Goal: Task Accomplishment & Management: Complete application form

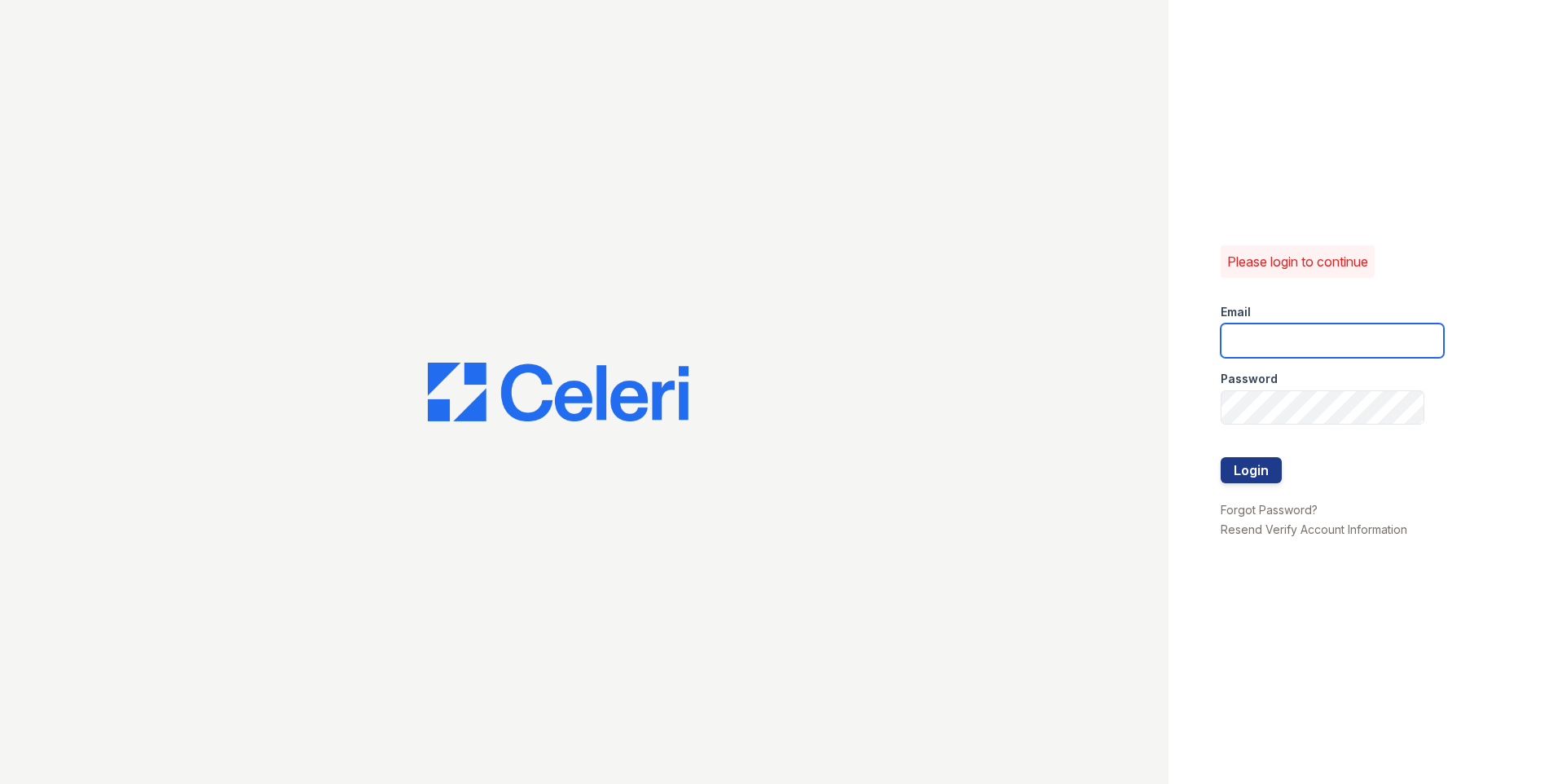
click at [1353, 338] on input "email" at bounding box center [1333, 341] width 224 height 35
click at [1331, 348] on input "email" at bounding box center [1333, 341] width 224 height 35
type input "[EMAIL_ADDRESS][DOMAIN_NAME]"
click at [1281, 470] on button "Login" at bounding box center [1251, 470] width 61 height 26
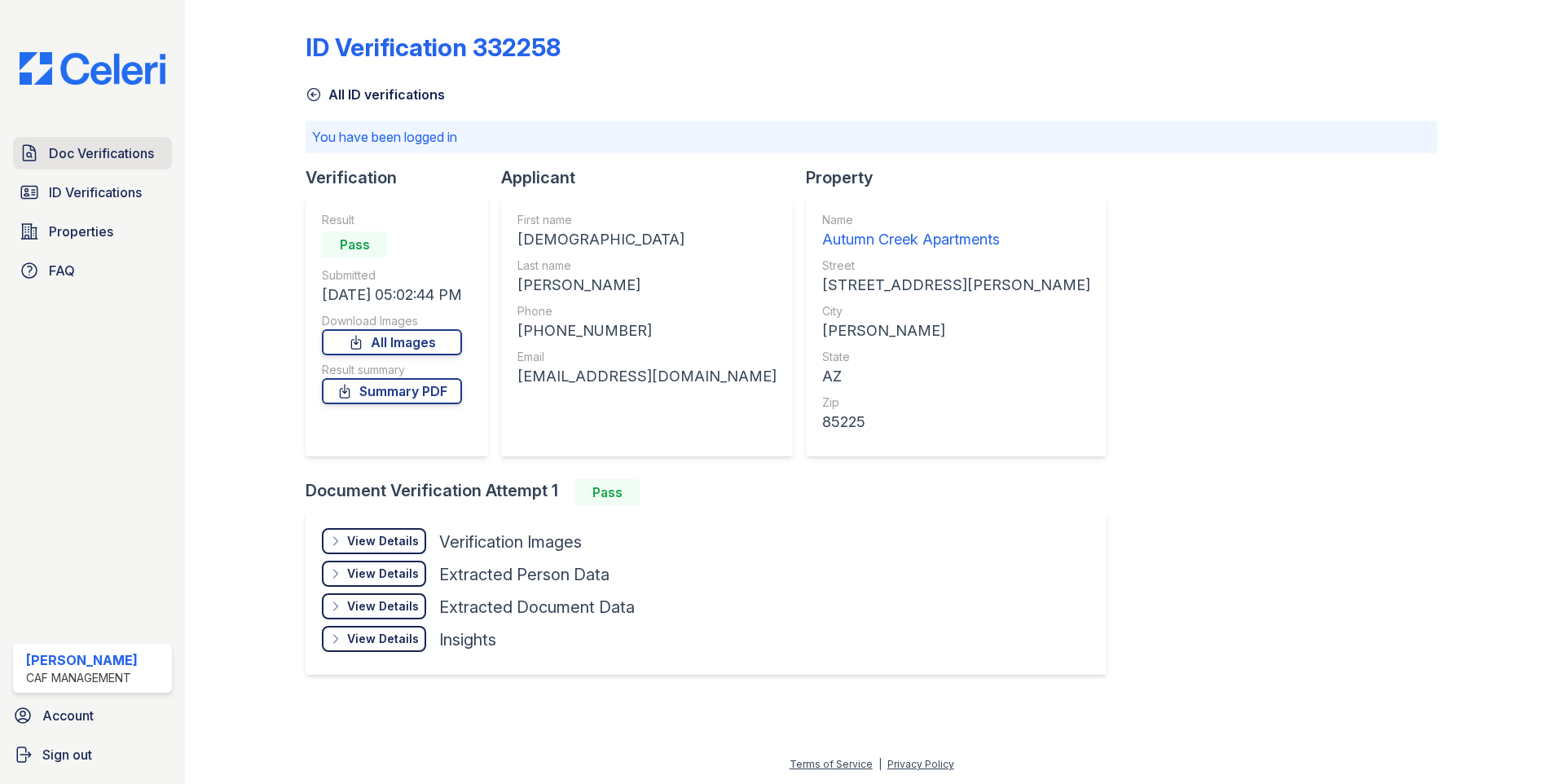
click at [116, 151] on span "Doc Verifications" at bounding box center [101, 152] width 105 height 19
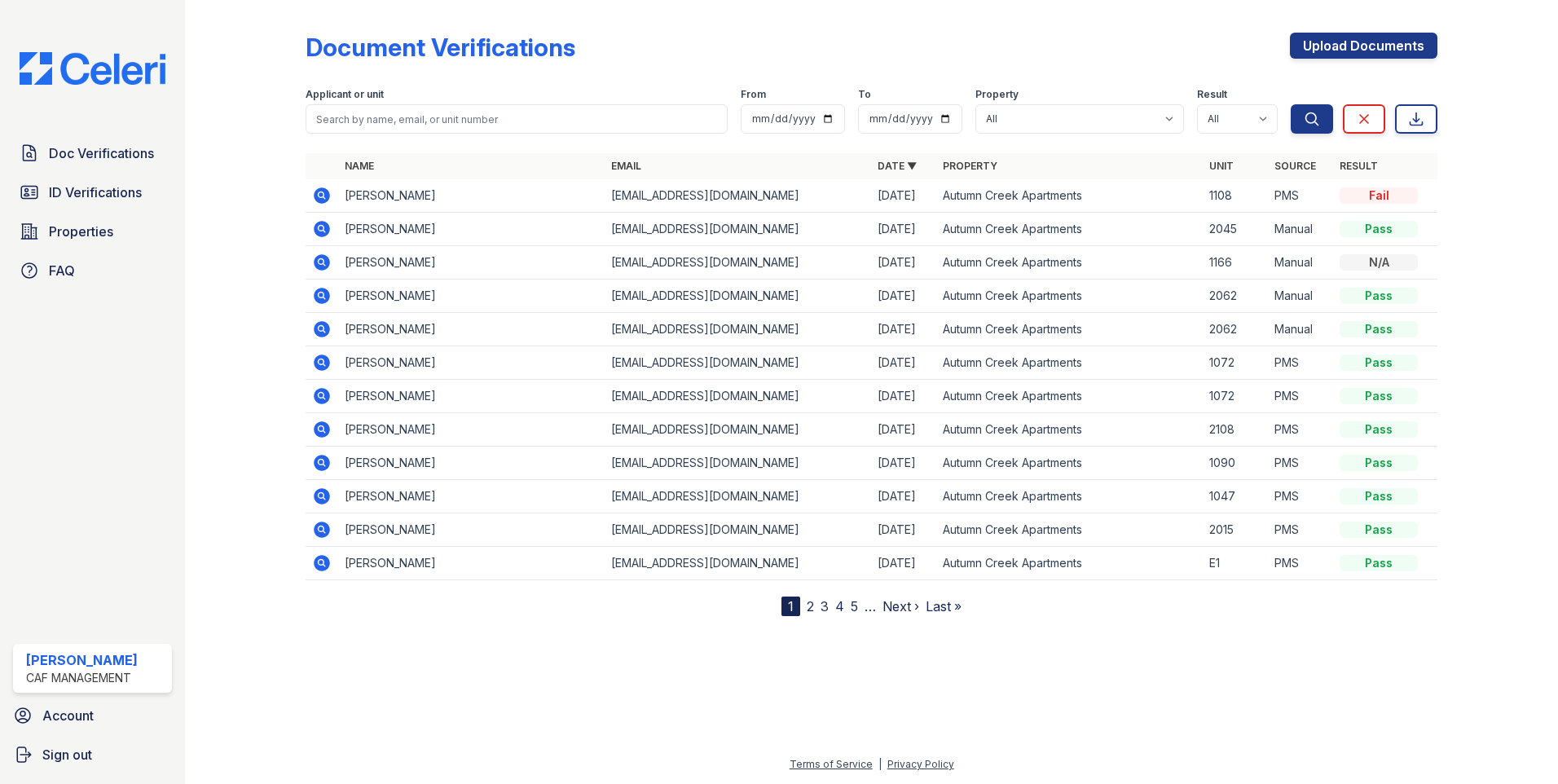
drag, startPoint x: 536, startPoint y: 141, endPoint x: 543, endPoint y: 105, distance: 36.7
click at [536, 141] on div at bounding box center [872, 143] width 1132 height 6
click at [66, 230] on span "Properties" at bounding box center [81, 231] width 65 height 19
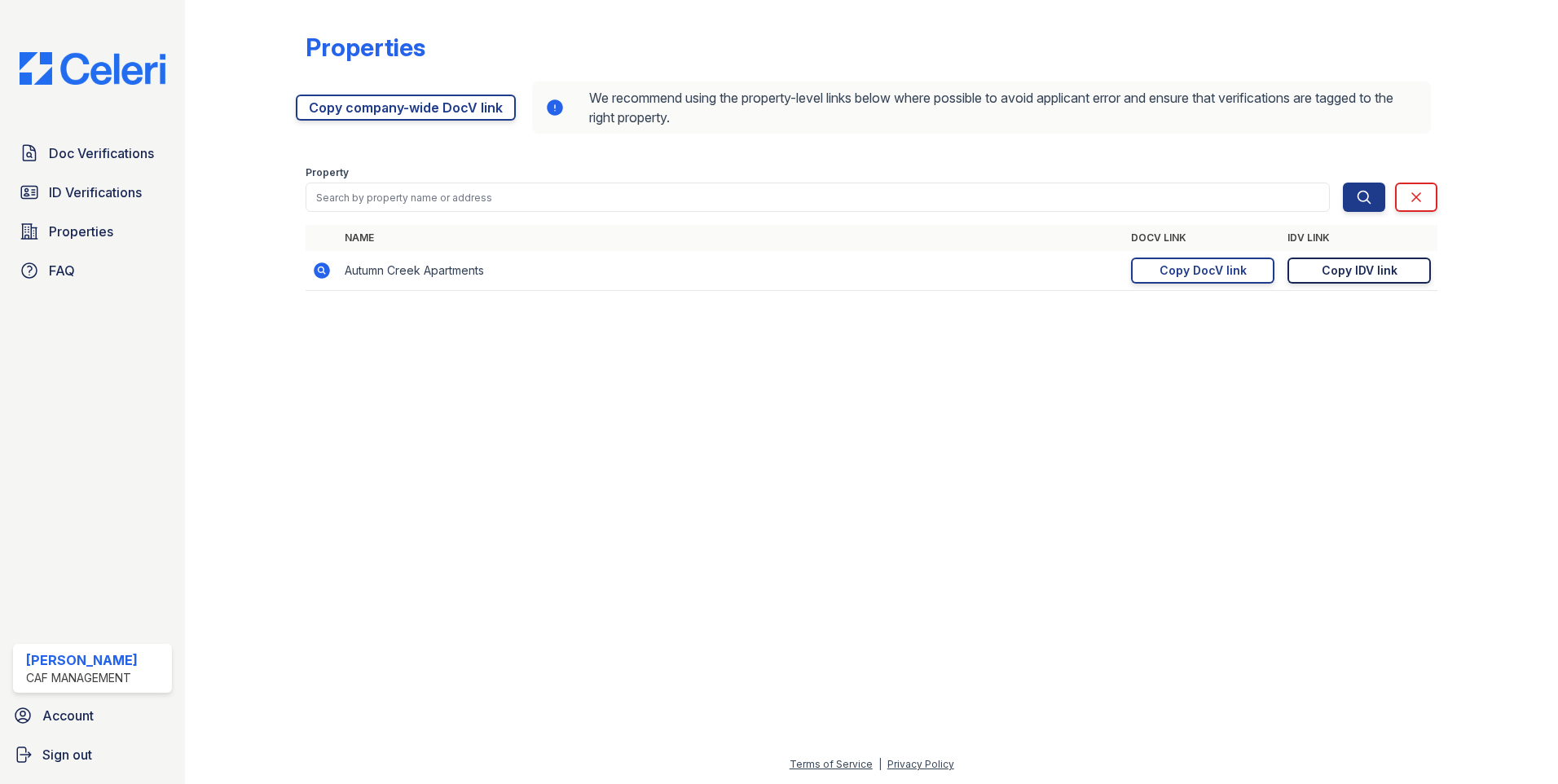
click at [1334, 279] on link "Copy IDV link Copy link" at bounding box center [1359, 270] width 143 height 26
click at [1331, 259] on link "Copy IDV link Copy link" at bounding box center [1359, 270] width 143 height 26
drag, startPoint x: 1387, startPoint y: 274, endPoint x: 1396, endPoint y: 269, distance: 10.3
click at [1388, 275] on div "Copy IDV link" at bounding box center [1359, 271] width 76 height 16
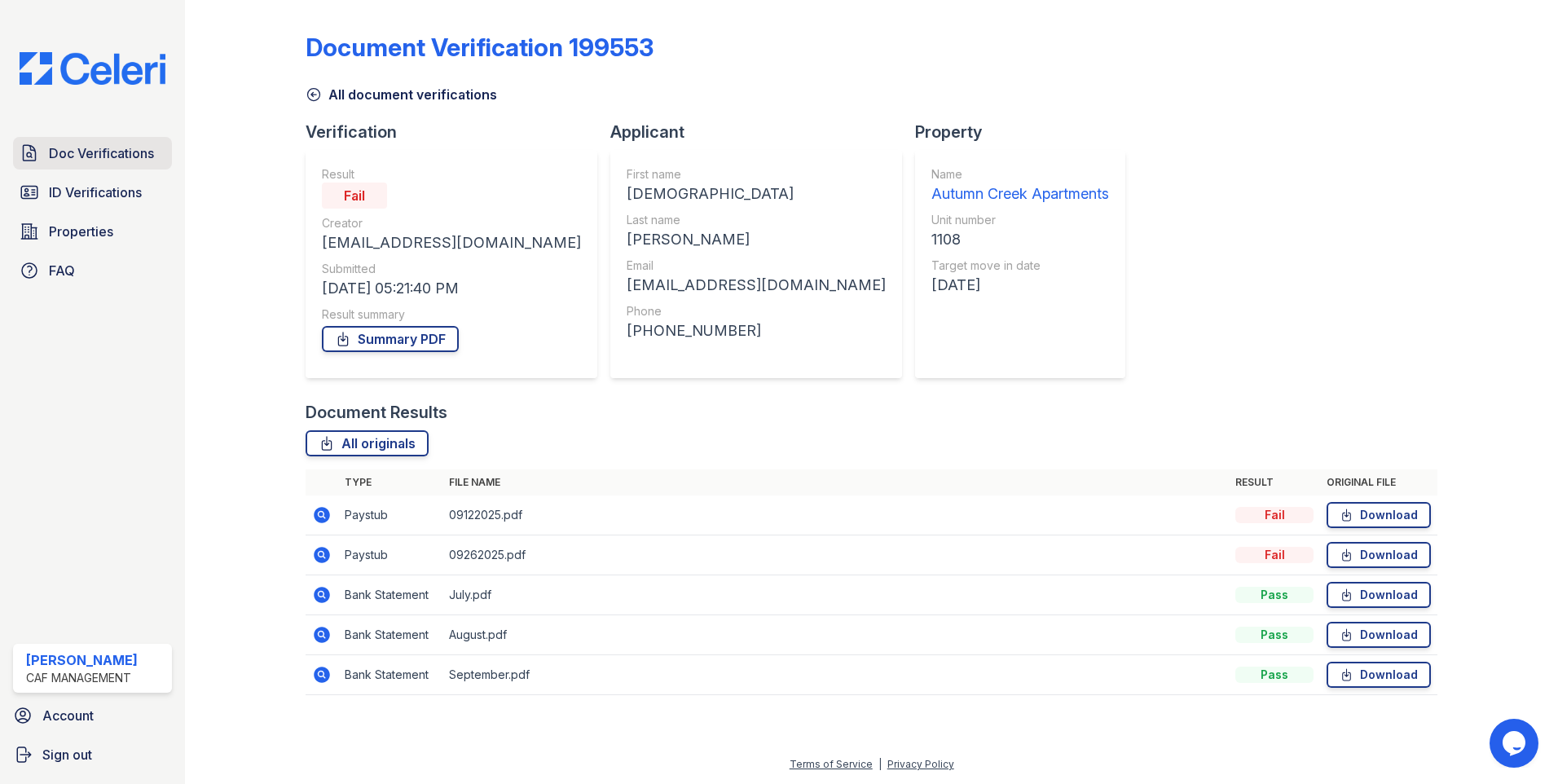
click at [144, 151] on span "Doc Verifications" at bounding box center [101, 152] width 105 height 19
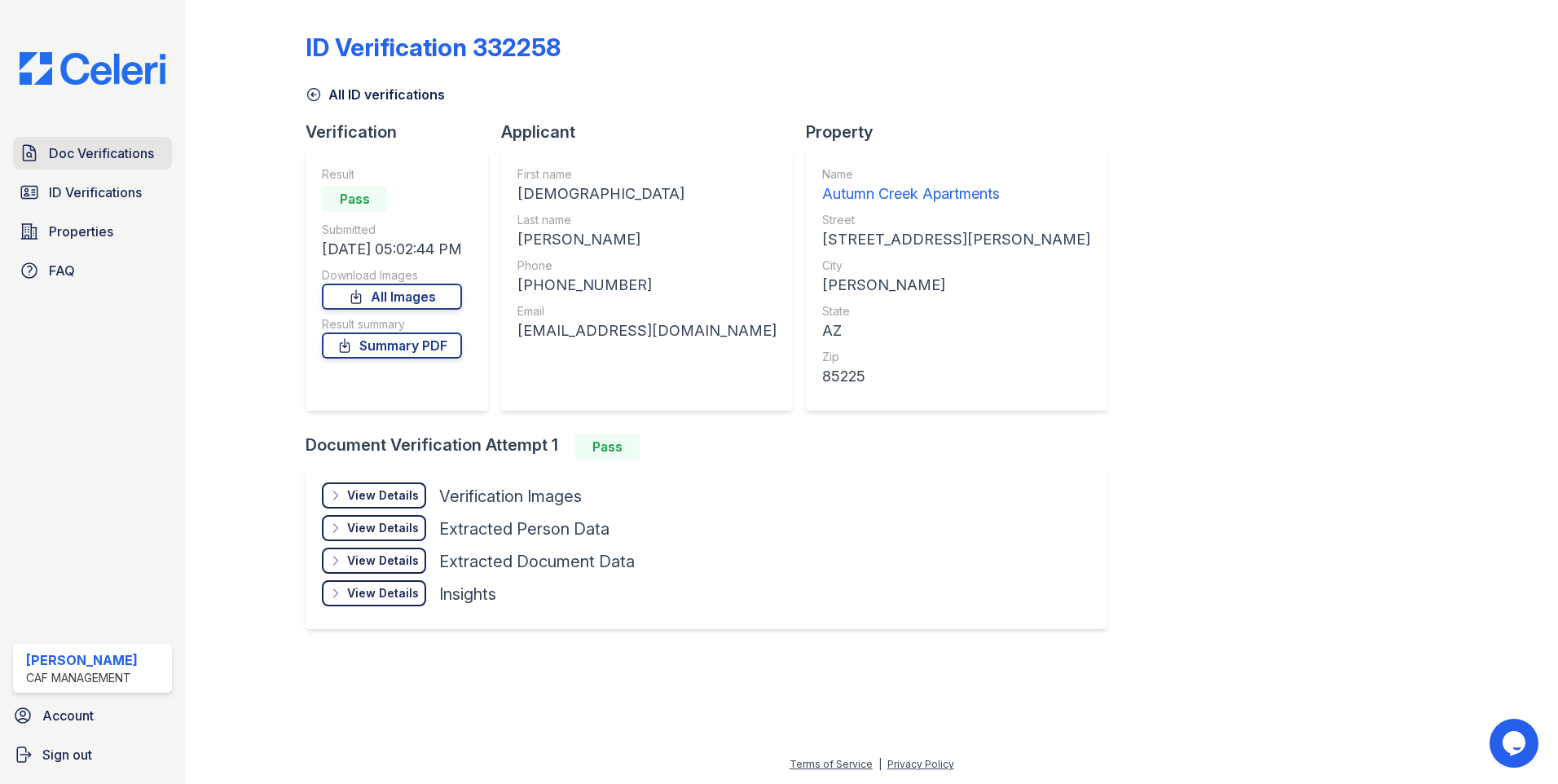
click at [86, 155] on span "Doc Verifications" at bounding box center [101, 152] width 105 height 19
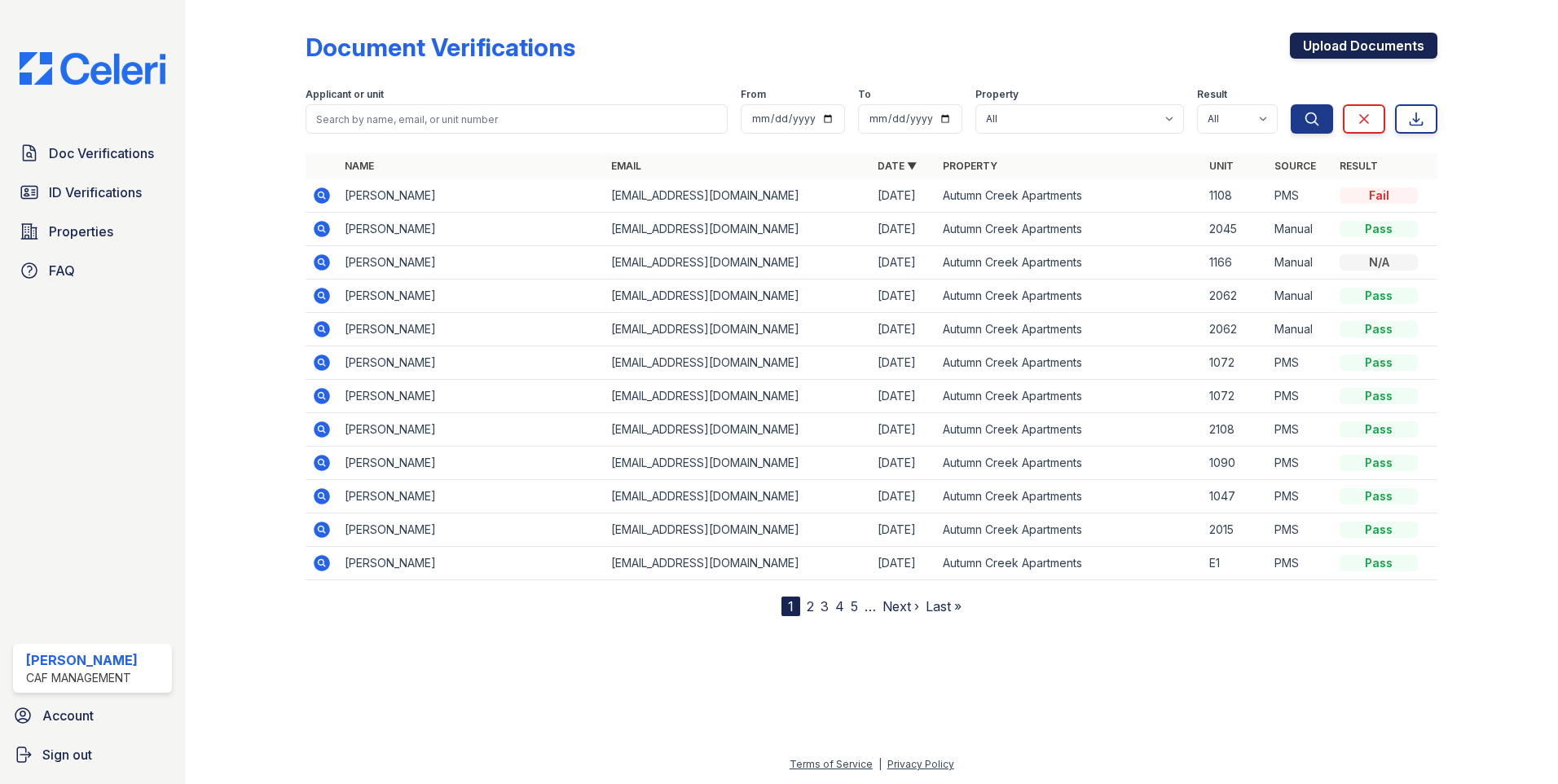
click at [1380, 49] on link "Upload Documents" at bounding box center [1365, 46] width 148 height 26
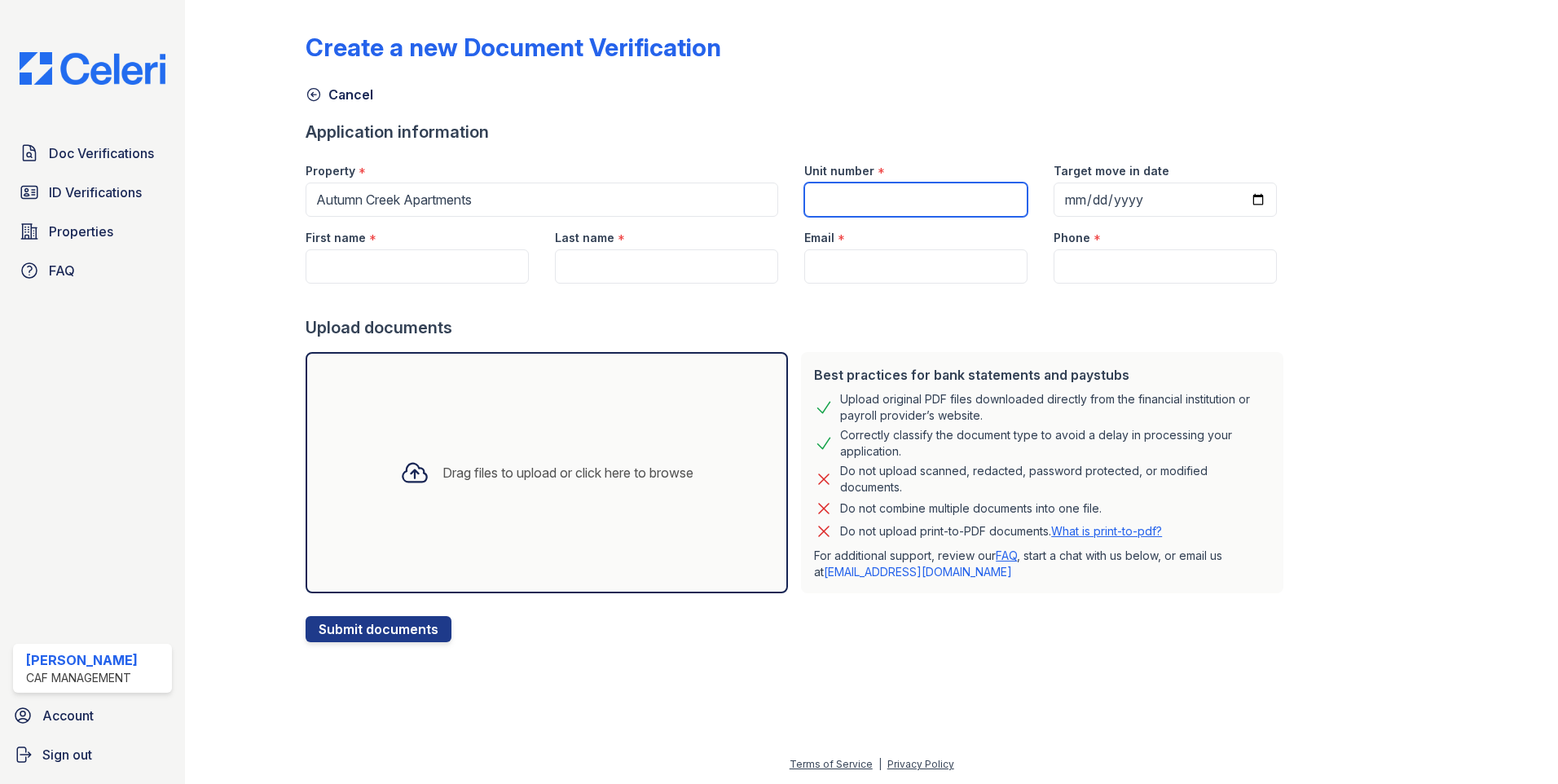
click at [946, 204] on input "Unit number" at bounding box center [915, 200] width 224 height 35
type input "1011"
click at [1230, 199] on input "Target move in date" at bounding box center [1166, 200] width 224 height 35
type input "2025-10-16"
click at [459, 280] on input "First name" at bounding box center [417, 267] width 224 height 35
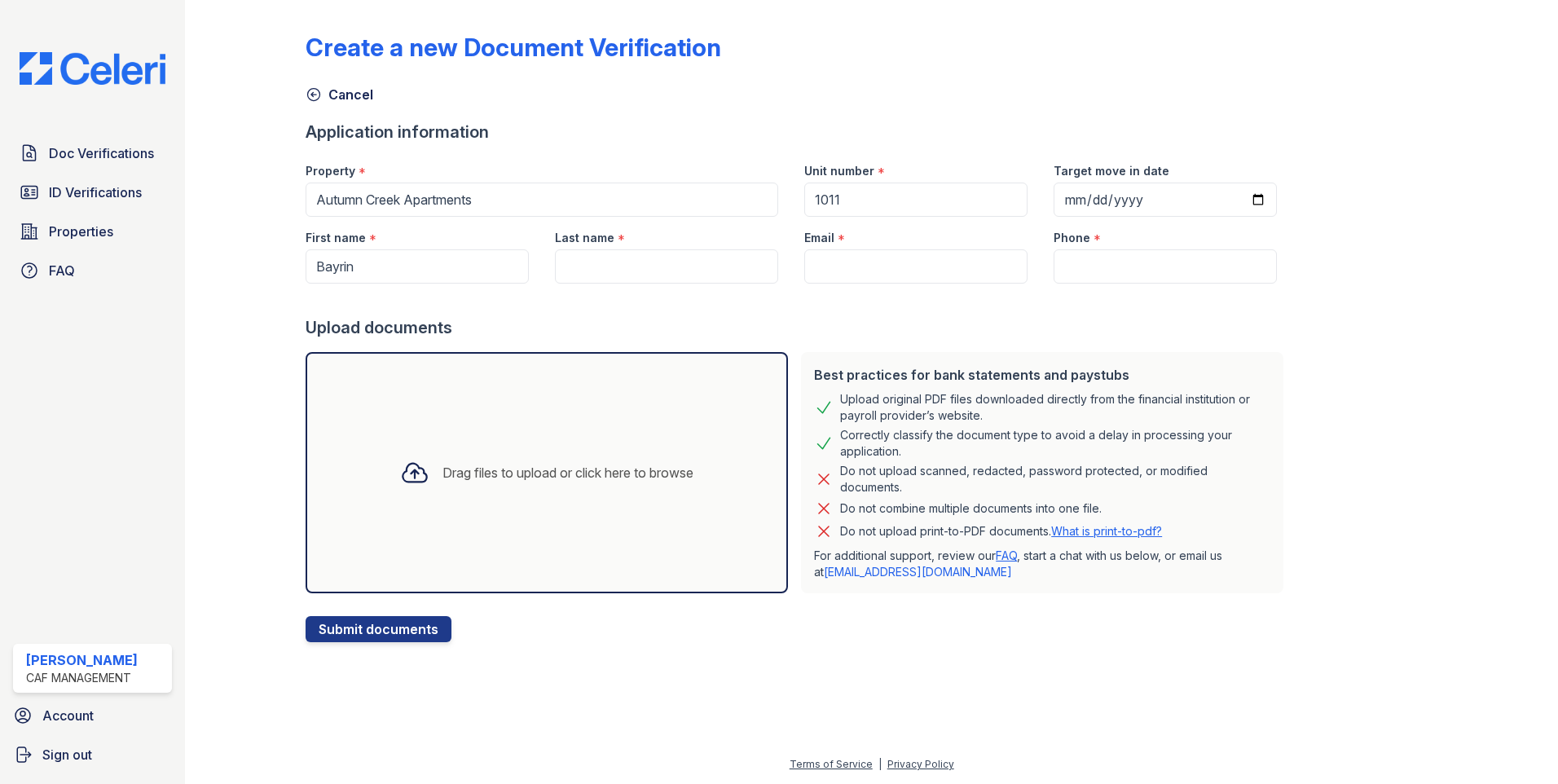
click at [713, 284] on div at bounding box center [798, 300] width 985 height 33
click at [727, 268] on input "Last name" at bounding box center [666, 267] width 224 height 35
drag, startPoint x: 347, startPoint y: 256, endPoint x: 347, endPoint y: 268, distance: 12.0
click at [347, 260] on input "Bayrin" at bounding box center [417, 267] width 224 height 35
type input "Bayron"
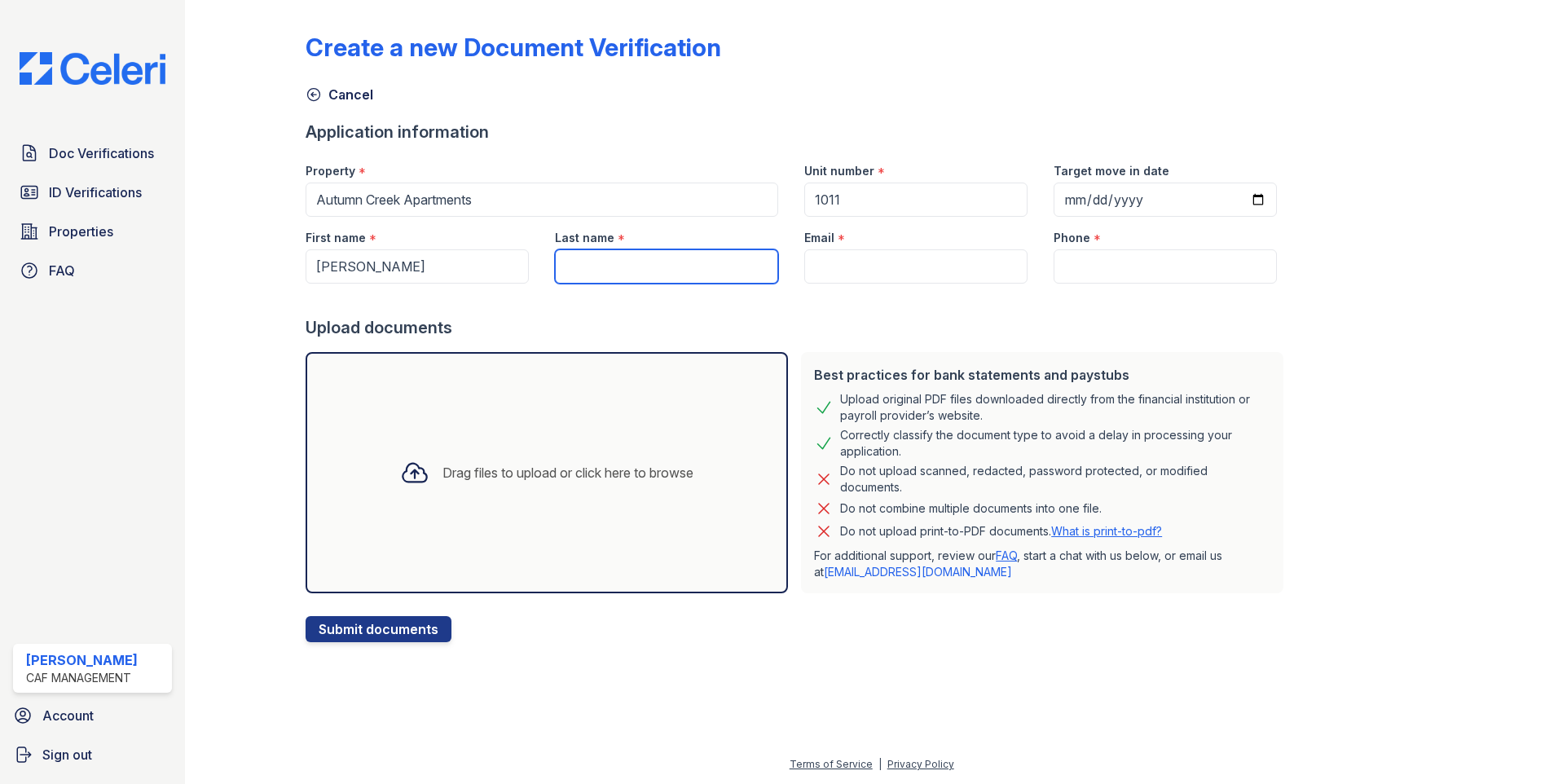
click at [634, 274] on input "Last name" at bounding box center [666, 267] width 224 height 35
type input "[PERSON_NAME]"
drag, startPoint x: 332, startPoint y: 263, endPoint x: 360, endPoint y: 278, distance: 31.8
click at [332, 263] on input "Bayron" at bounding box center [417, 267] width 224 height 35
type input "[PERSON_NAME]"
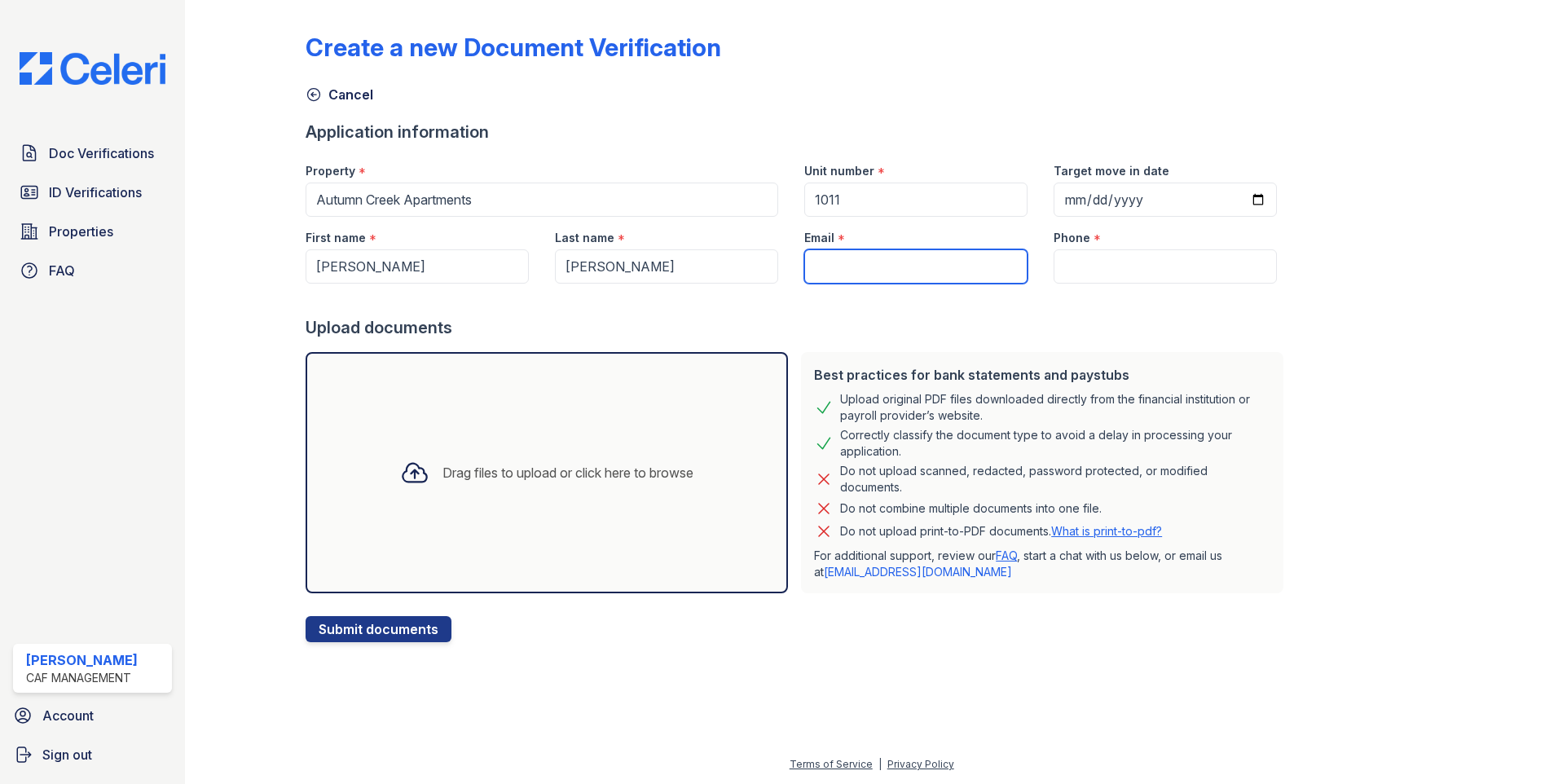
click at [958, 262] on input "Email" at bounding box center [915, 267] width 224 height 35
paste input "bayronc1989@icloud.cow"
type input "[EMAIL_ADDRESS][DOMAIN_NAME]"
click at [1216, 267] on input "Phone" at bounding box center [1166, 267] width 224 height 35
drag, startPoint x: 1105, startPoint y: 277, endPoint x: 1101, endPoint y: 289, distance: 12.6
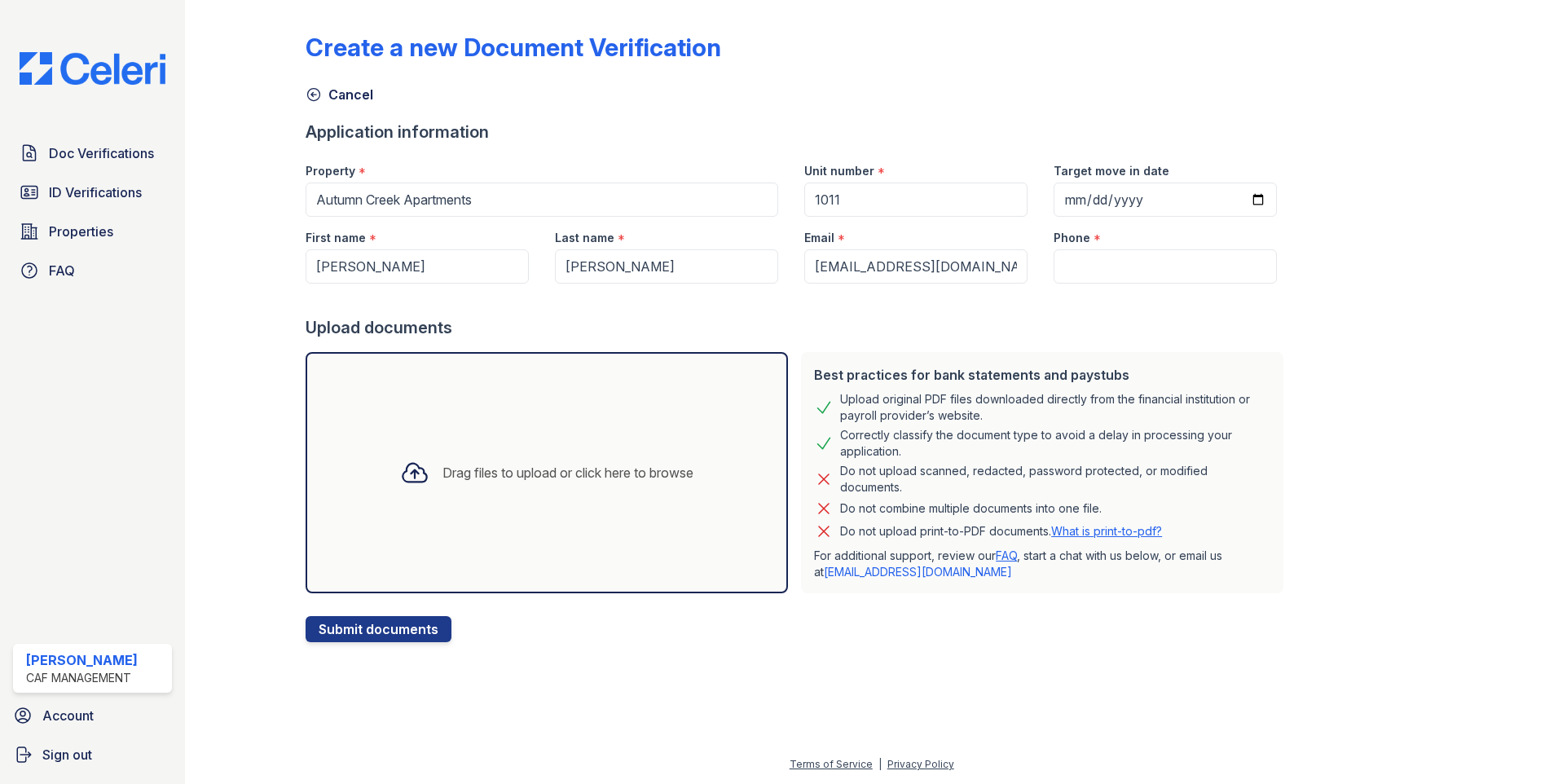
drag, startPoint x: 1101, startPoint y: 289, endPoint x: 1031, endPoint y: 301, distance: 71.0
click at [1019, 308] on div at bounding box center [798, 300] width 985 height 33
click at [1074, 262] on input "Phone" at bounding box center [1166, 267] width 224 height 35
paste input "(480) 930-7074"
type input "(480) 930-7074"
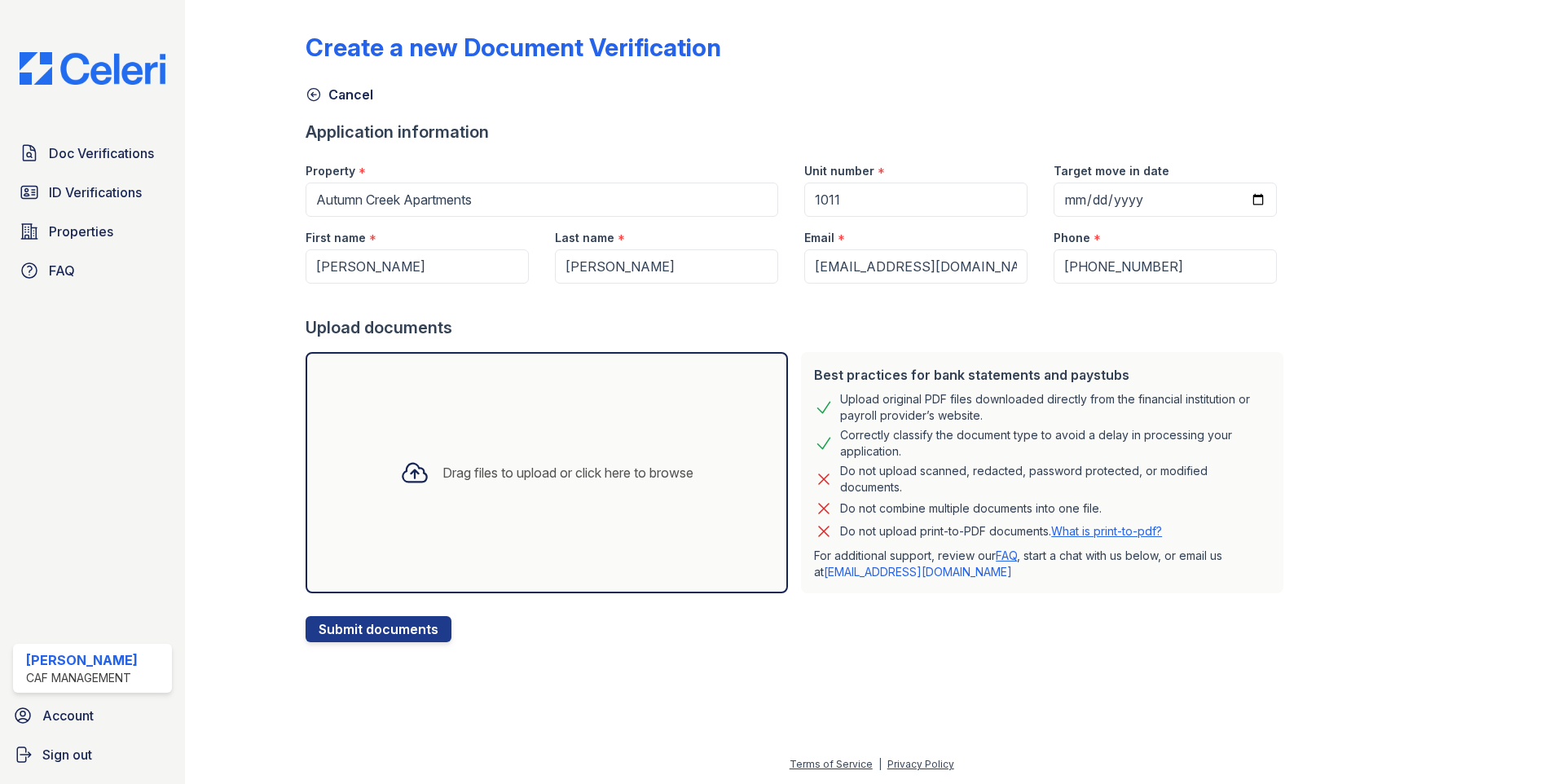
click at [514, 493] on div "Drag files to upload or click here to browse" at bounding box center [547, 473] width 319 height 56
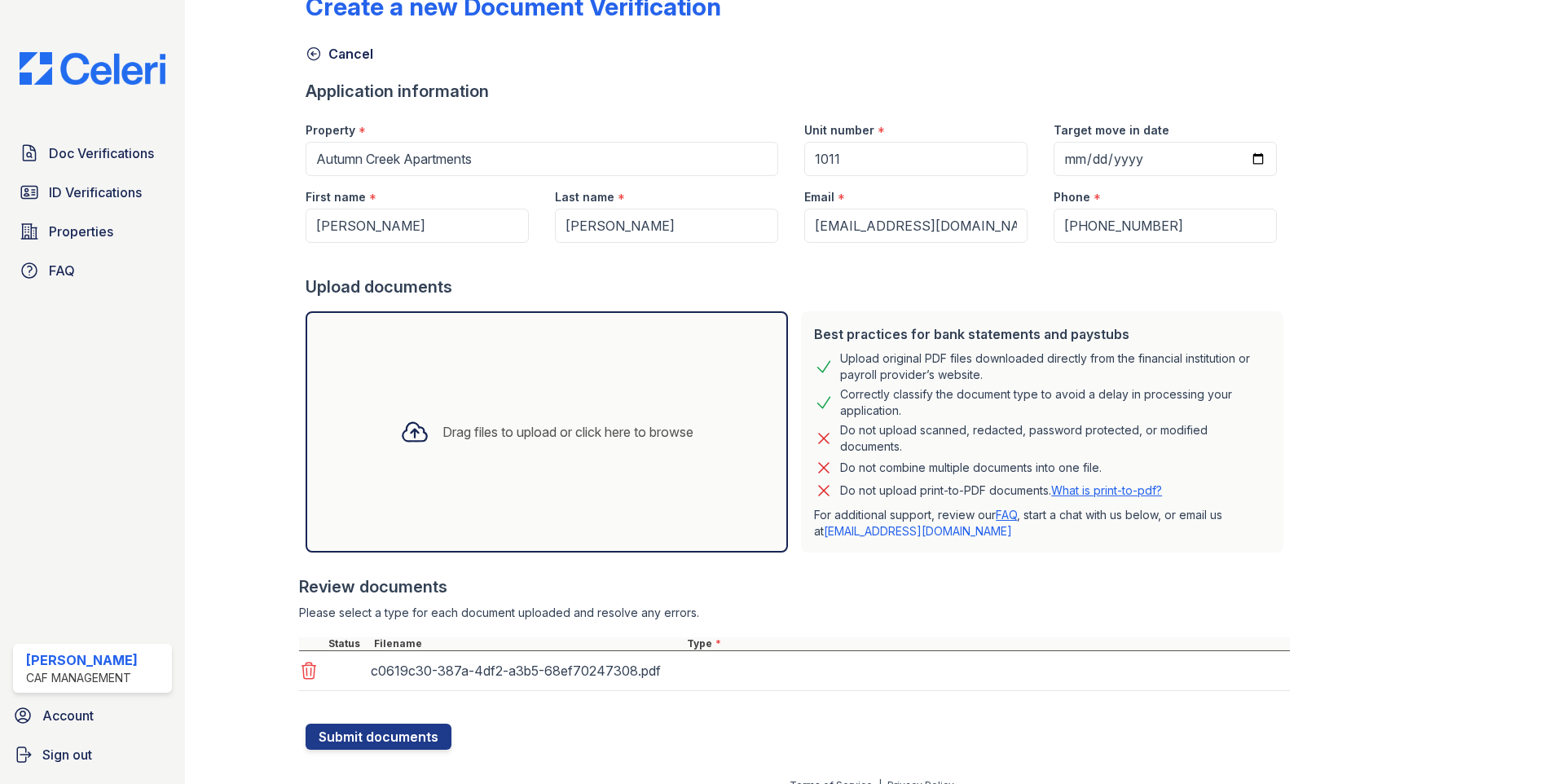
scroll to position [62, 0]
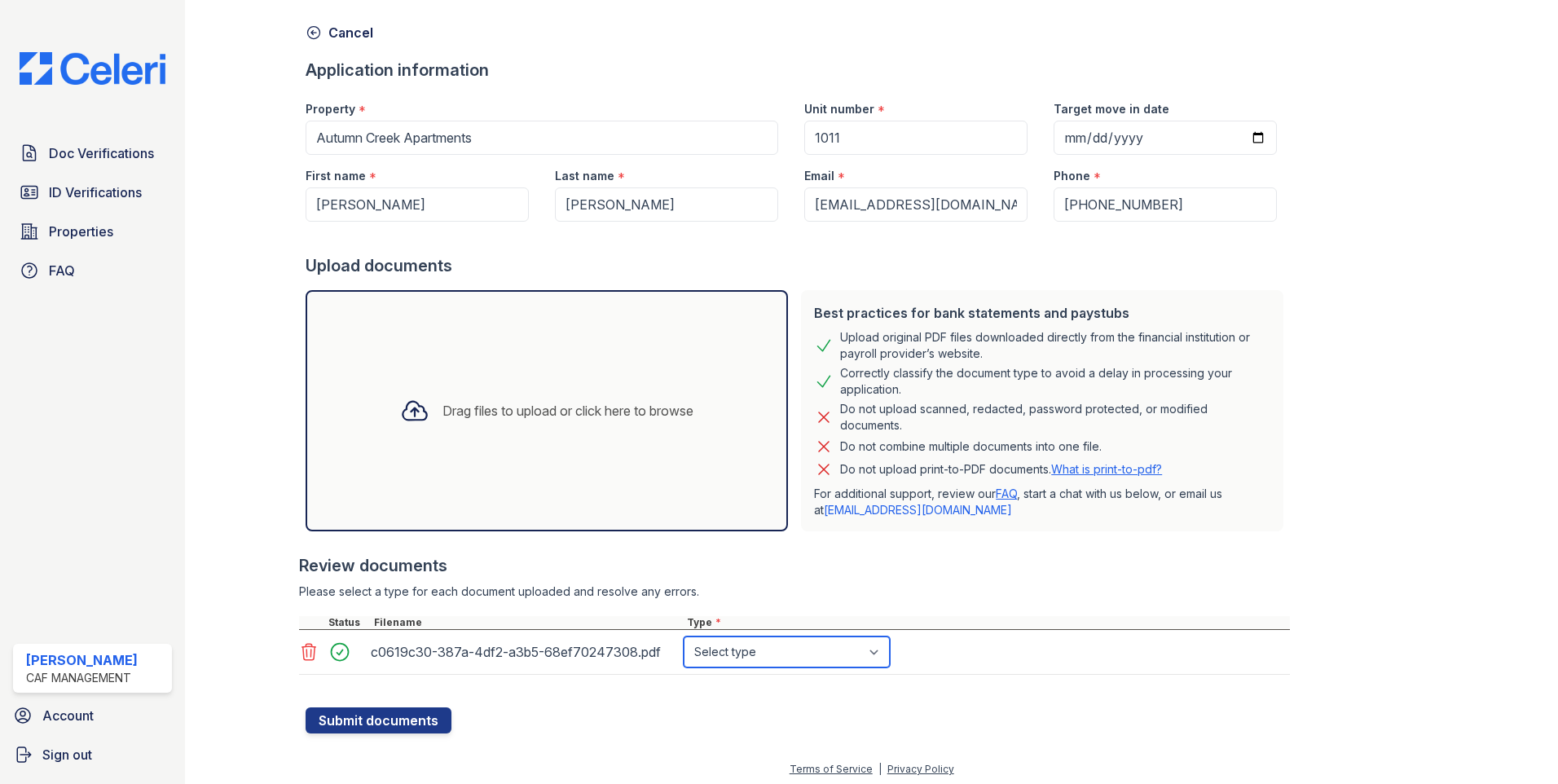
click at [857, 659] on select "Select type Paystub Bank Statement Offer Letter Tax Documents Benefit Award Let…" at bounding box center [787, 652] width 206 height 31
select select "offer_letter"
click at [684, 636] on select "Select type Paystub Bank Statement Offer Letter Tax Documents Benefit Award Let…" at bounding box center [787, 652] width 206 height 31
click at [482, 420] on div "Drag files to upload or click here to browse" at bounding box center [568, 410] width 251 height 19
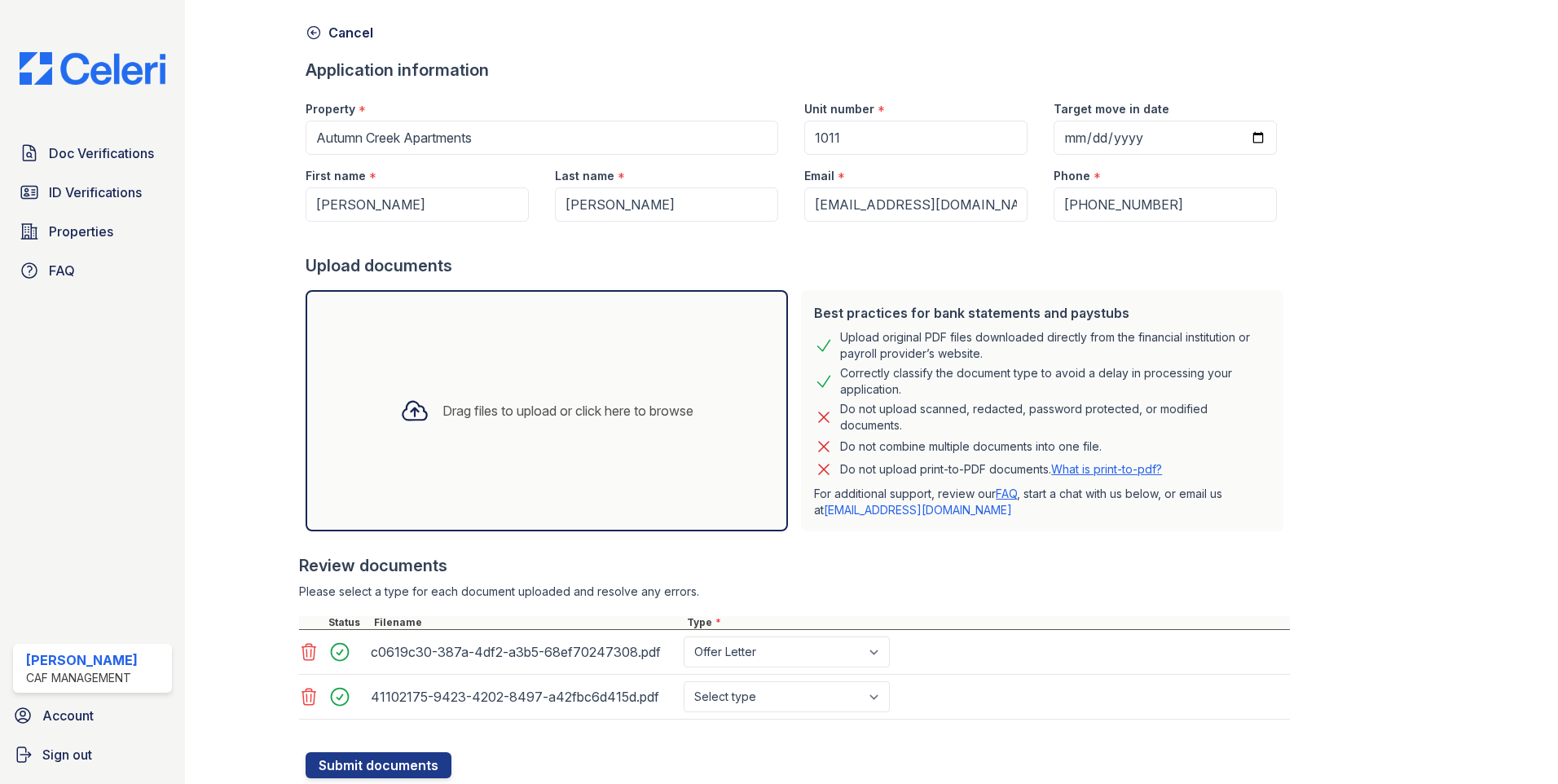
click at [302, 658] on icon at bounding box center [308, 652] width 19 height 19
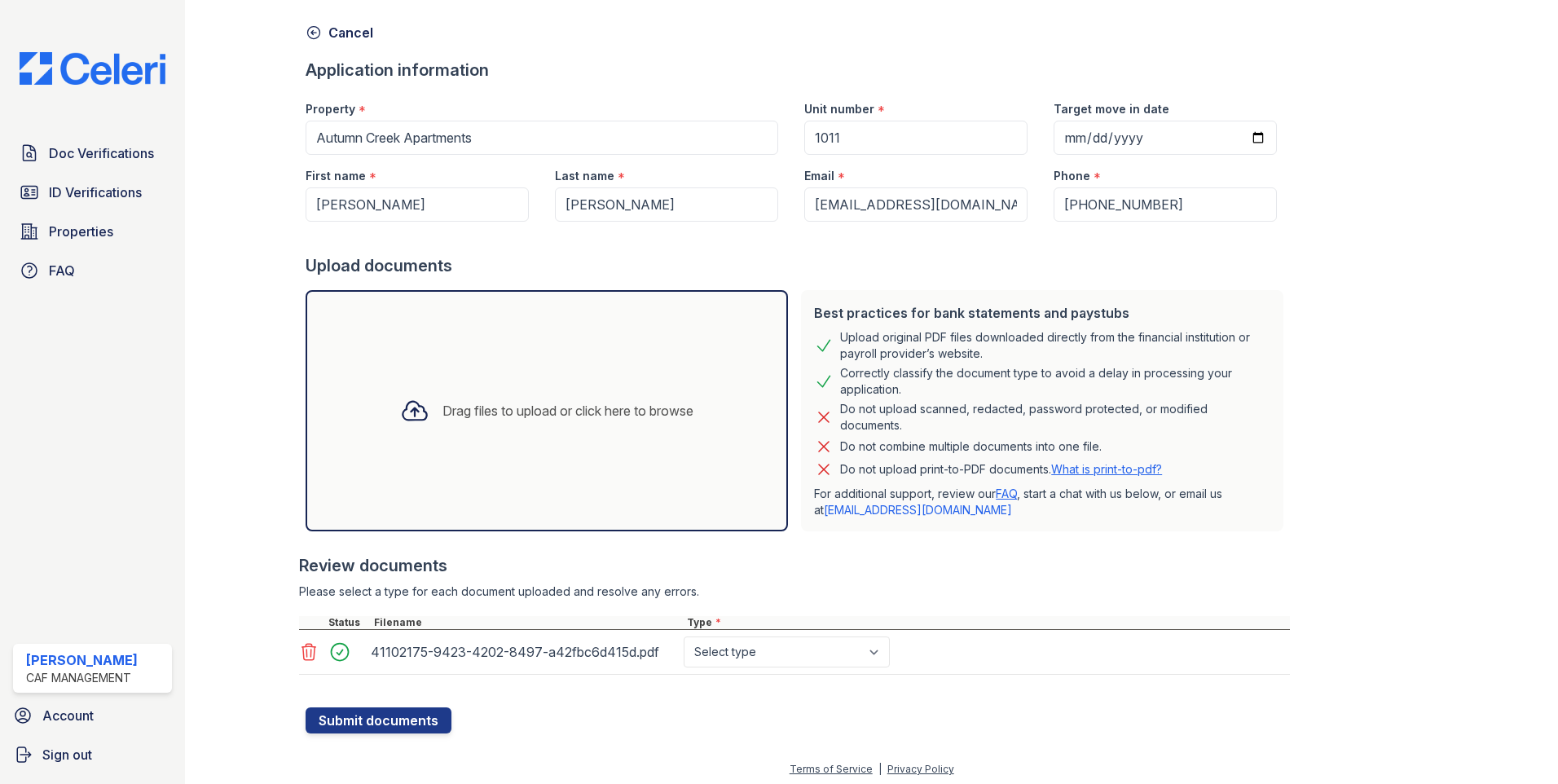
click at [604, 660] on div "41102175-9423-4202-8497-a42fbc6d415d.pdf" at bounding box center [524, 652] width 307 height 26
click at [599, 652] on div "41102175-9423-4202-8497-a42fbc6d415d.pdf" at bounding box center [524, 652] width 307 height 26
click at [843, 655] on select "Select type Paystub Bank Statement Offer Letter Tax Documents Benefit Award Let…" at bounding box center [787, 652] width 206 height 31
click at [684, 636] on select "Select type Paystub Bank Statement Offer Letter Tax Documents Benefit Award Let…" at bounding box center [787, 652] width 206 height 31
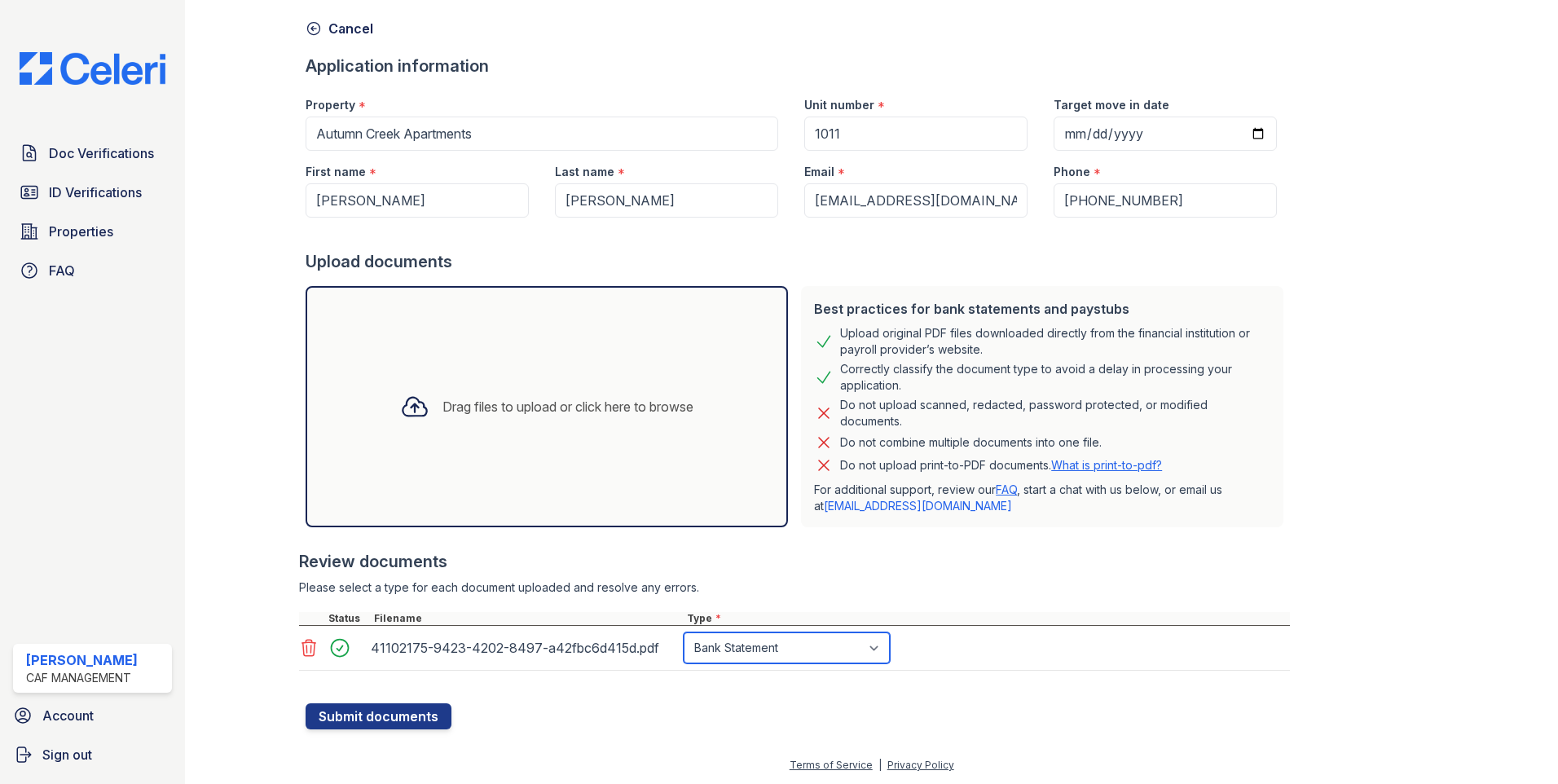
scroll to position [67, 0]
drag, startPoint x: 809, startPoint y: 652, endPoint x: 828, endPoint y: 625, distance: 33.0
click at [810, 652] on select "Select type Paystub Bank Statement Offer Letter Tax Documents Benefit Award Let…" at bounding box center [787, 647] width 206 height 31
click at [781, 639] on select "Select type Paystub Bank Statement Offer Letter Tax Documents Benefit Award Let…" at bounding box center [787, 647] width 206 height 31
select select "offer_letter"
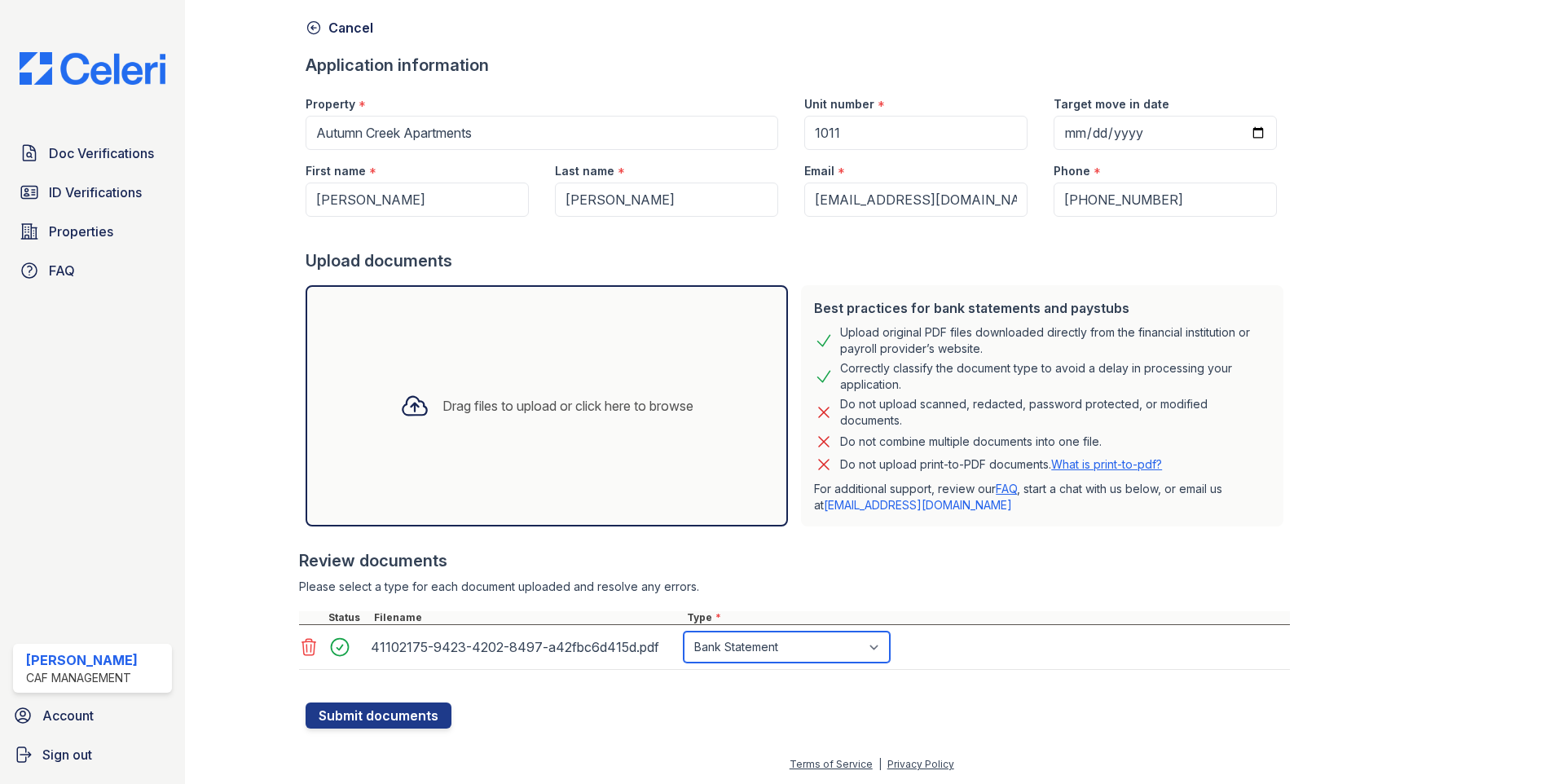
click at [684, 632] on select "Select type Paystub Bank Statement Offer Letter Tax Documents Benefit Award Let…" at bounding box center [787, 647] width 206 height 31
click at [375, 705] on button "Submit documents" at bounding box center [379, 716] width 146 height 26
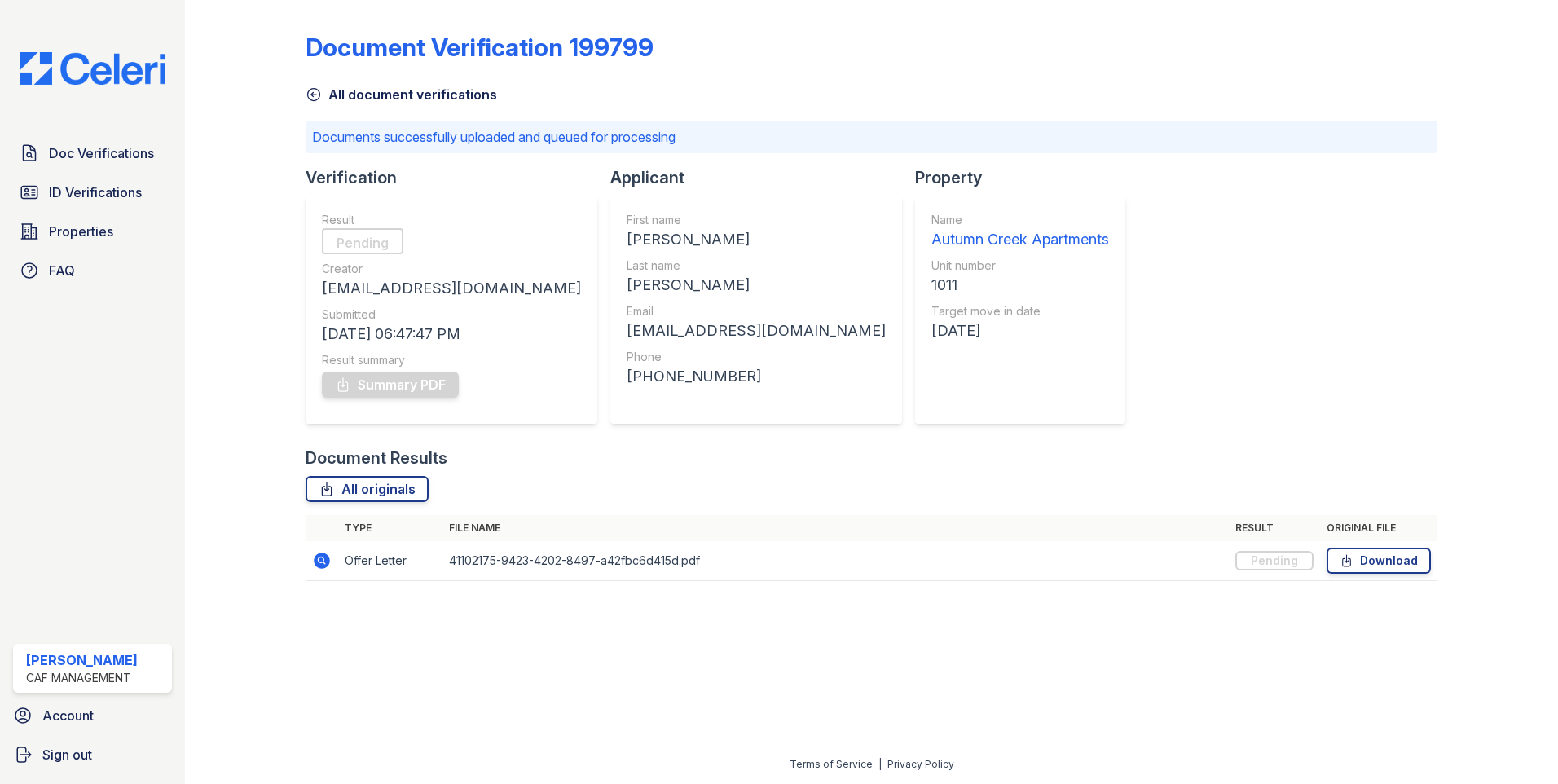
click at [323, 558] on icon at bounding box center [321, 560] width 19 height 19
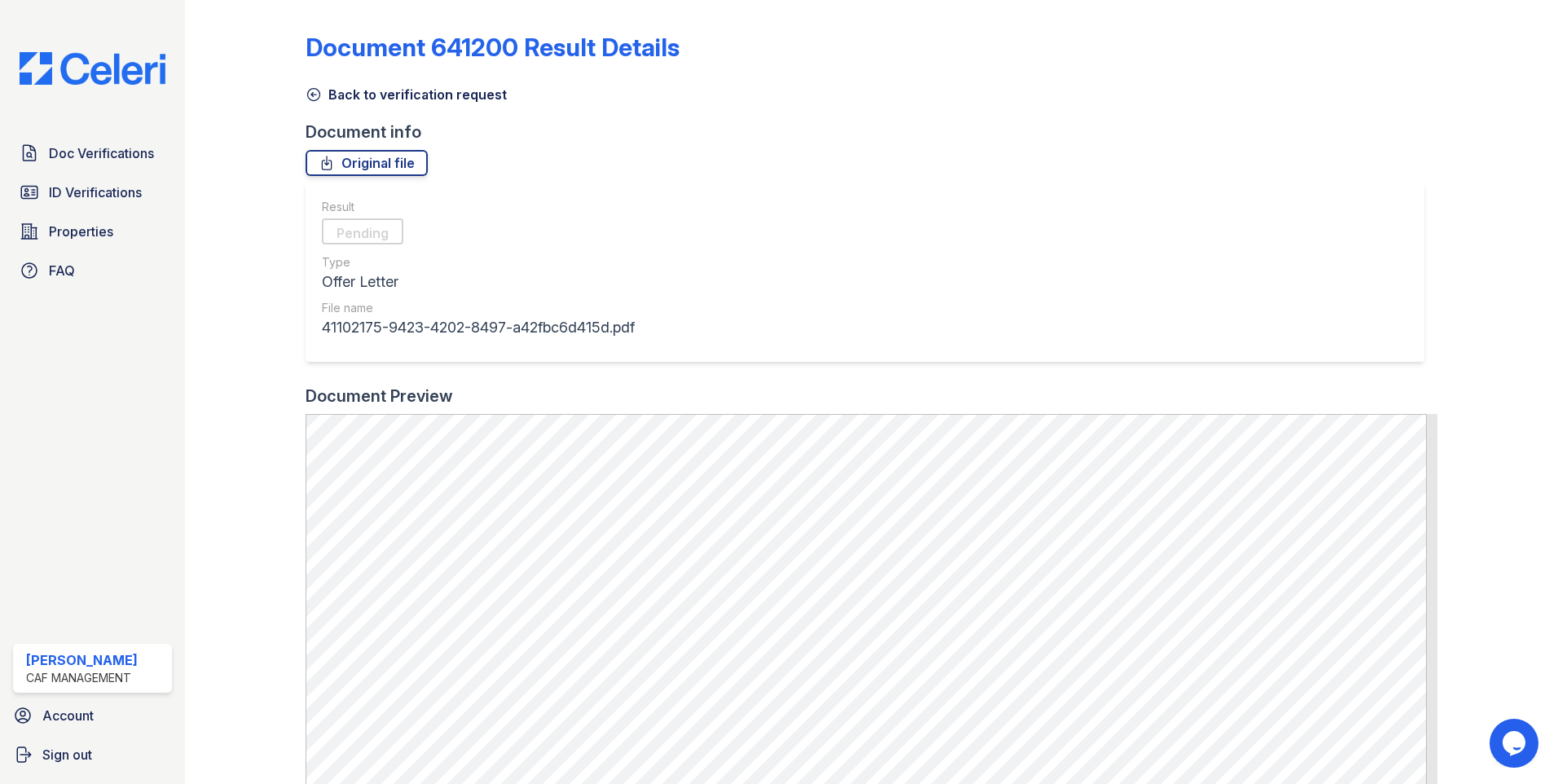
click at [758, 240] on div "Result Pending Type Offer Letter File name 41102175-9423-4202-8497-a42fbc6d415d…" at bounding box center [865, 272] width 1119 height 179
